Goal: Use online tool/utility: Utilize a website feature to perform a specific function

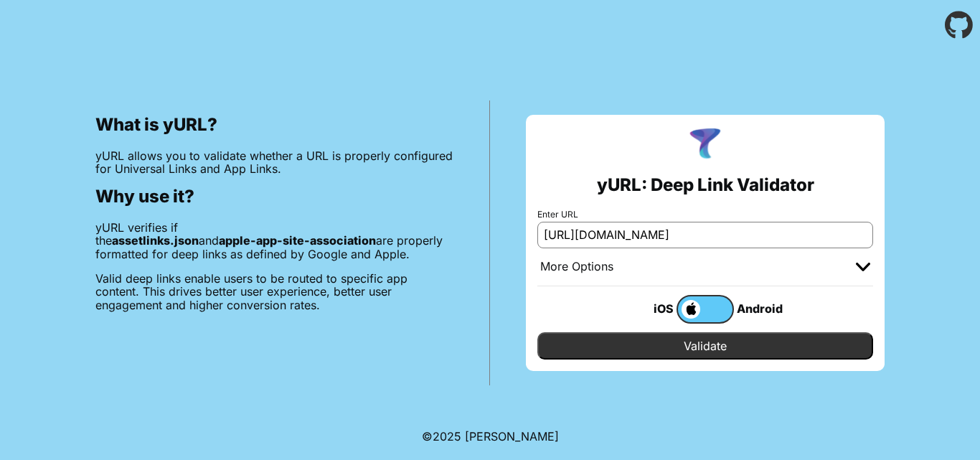
type input "[URL][DOMAIN_NAME]"
click at [537, 332] on input "Validate" at bounding box center [705, 345] width 336 height 27
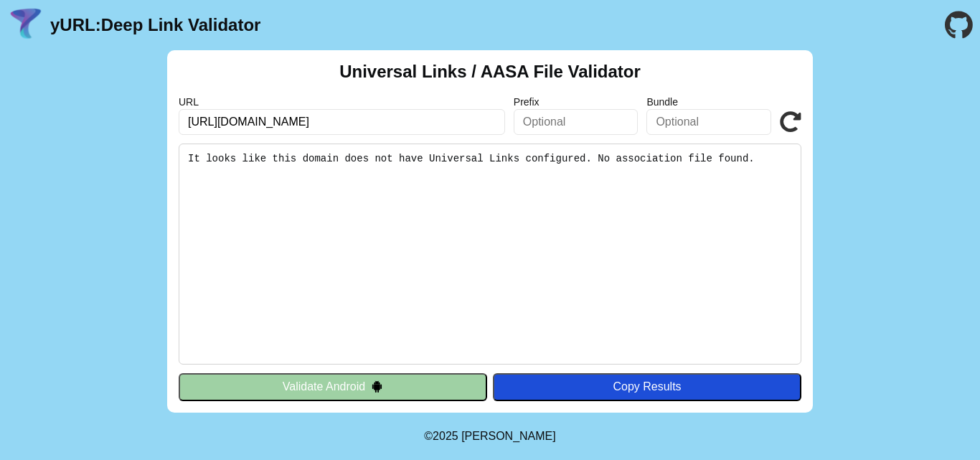
click at [595, 380] on div "Copy Results" at bounding box center [647, 386] width 294 height 13
